Goal: Task Accomplishment & Management: Manage account settings

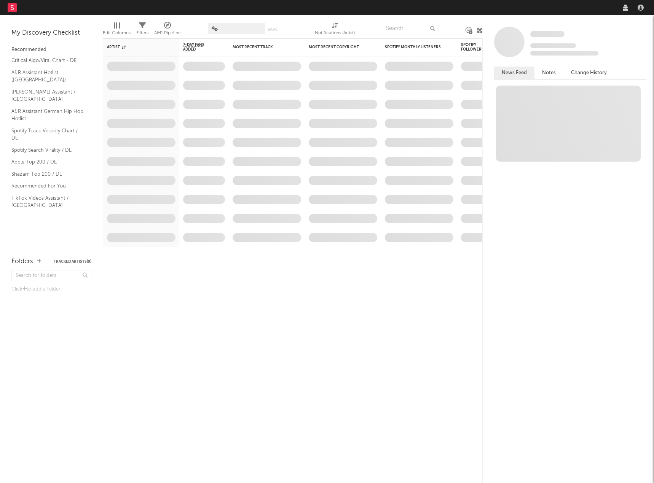
select select "recorded_music"
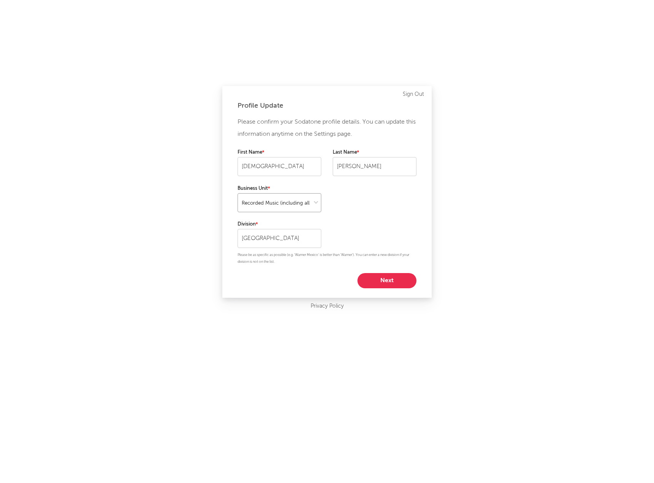
click at [314, 196] on select at bounding box center [279, 202] width 84 height 19
drag, startPoint x: 314, startPoint y: 196, endPoint x: 331, endPoint y: 232, distance: 39.7
click at [314, 196] on select at bounding box center [279, 202] width 84 height 19
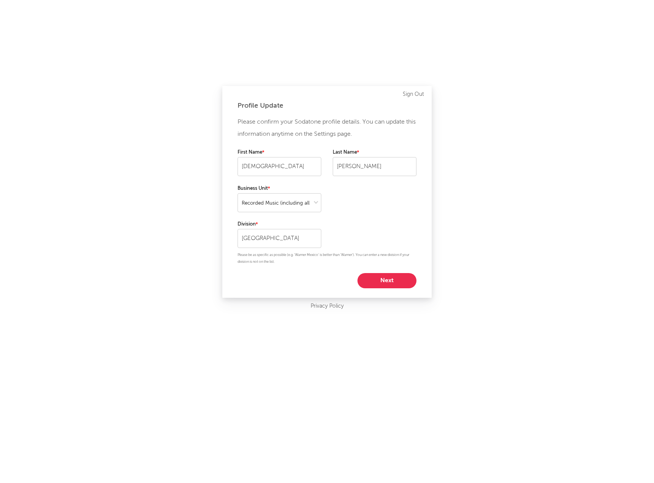
click at [389, 280] on button "Next" at bounding box center [386, 280] width 59 height 15
select select "other"
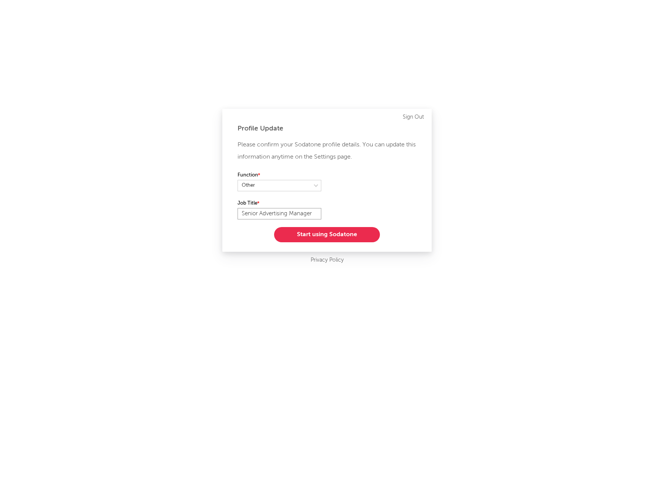
drag, startPoint x: 315, startPoint y: 214, endPoint x: 190, endPoint y: 232, distance: 126.0
click at [193, 223] on div "Profile Update Please confirm your Sodatone profile details. You can update thi…" at bounding box center [327, 241] width 654 height 483
type input "Head of Advertising"
click at [315, 232] on button "Start using Sodatone" at bounding box center [327, 234] width 106 height 15
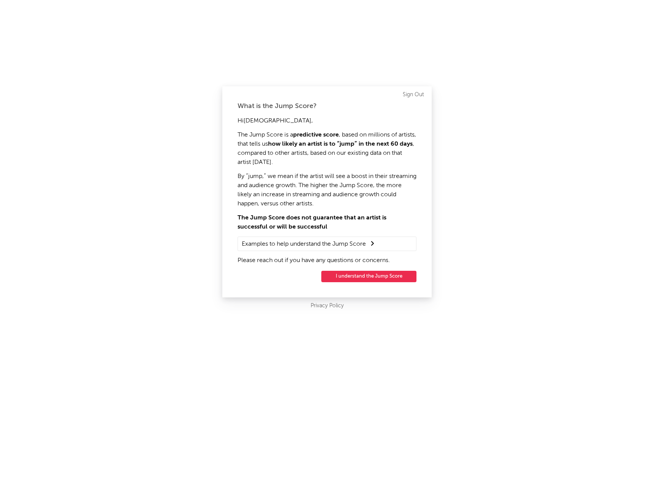
click at [360, 278] on button "I understand the Jump Score" at bounding box center [368, 276] width 95 height 11
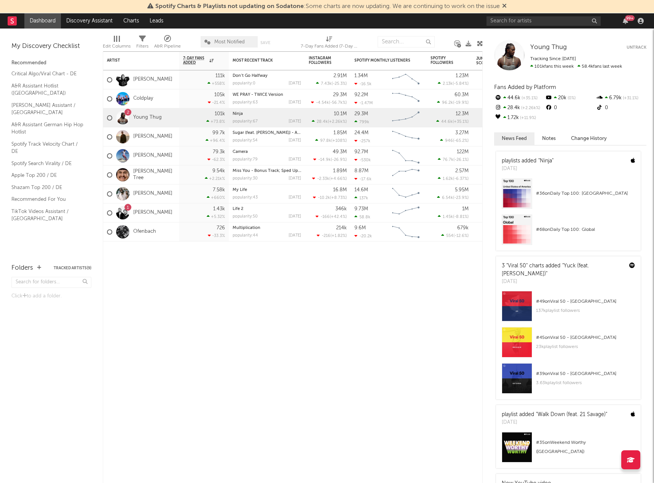
click at [219, 41] on span "Most Notified" at bounding box center [229, 42] width 30 height 5
click at [287, 366] on div "Artist Notifications 7-Day Fans Added WoW % Change Most Recent Track Popularity…" at bounding box center [293, 267] width 380 height 432
